Goal: Check status

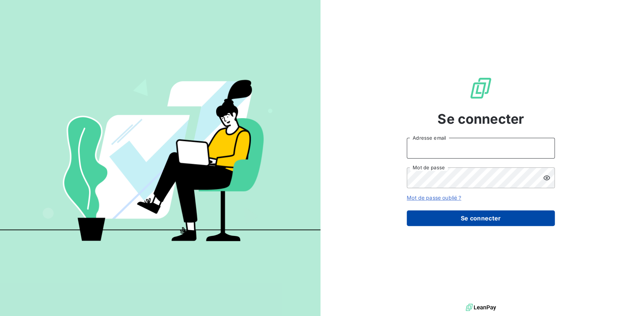
type input "[EMAIL_ADDRESS][PERSON_NAME][DOMAIN_NAME]"
click at [492, 216] on button "Se connecter" at bounding box center [481, 218] width 148 height 16
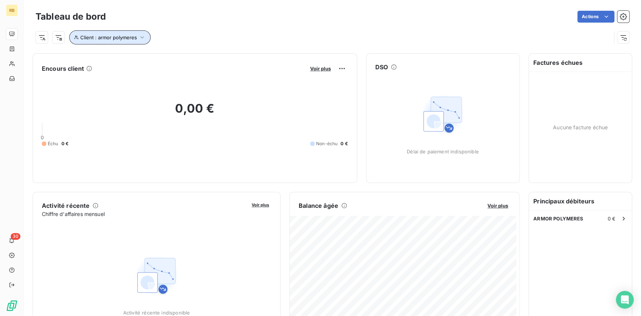
click at [143, 37] on icon "button" at bounding box center [142, 37] width 7 height 7
click at [250, 59] on input "armor polymeres" at bounding box center [230, 57] width 91 height 16
drag, startPoint x: 248, startPoint y: 57, endPoint x: 160, endPoint y: 56, distance: 88.5
click at [160, 56] on div "Client Contient like armor polymeres" at bounding box center [175, 57] width 203 height 16
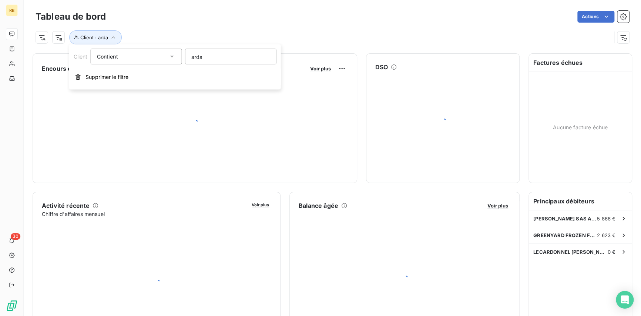
type input "ardan"
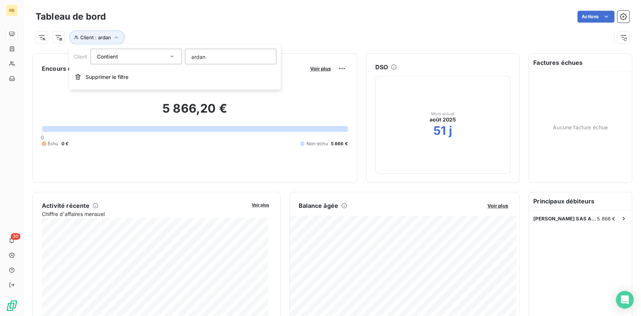
click at [237, 164] on div "5 866,20 € 0 Échu 0 € Non-échu 5 866 €" at bounding box center [195, 123] width 306 height 99
